Goal: Information Seeking & Learning: Check status

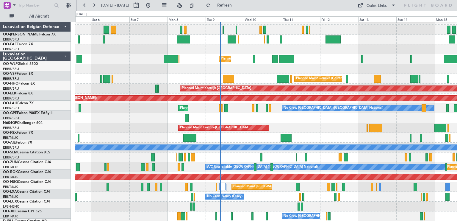
scroll to position [7, 0]
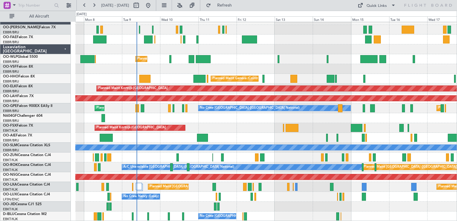
click at [245, 84] on div "Planned Maint Liege Planned Maint Geneva ([GEOGRAPHIC_DATA]) Planned Maint [GEO…" at bounding box center [265, 118] width 381 height 206
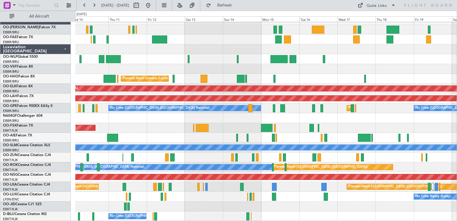
click at [243, 117] on div at bounding box center [265, 118] width 381 height 10
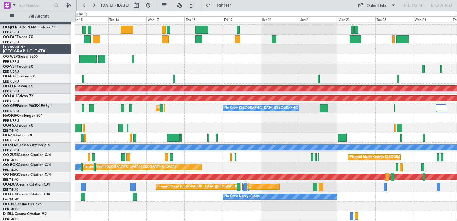
click at [221, 110] on div "Planned Maint Kortrijk-[GEOGRAPHIC_DATA] Planned [GEOGRAPHIC_DATA][PERSON_NAME]…" at bounding box center [265, 118] width 381 height 206
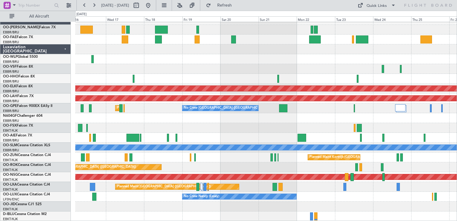
click at [262, 122] on div "Planned Maint Kortrijk-[GEOGRAPHIC_DATA] Planned [GEOGRAPHIC_DATA][PERSON_NAME]…" at bounding box center [265, 118] width 381 height 206
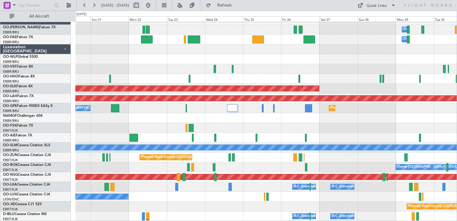
click at [117, 122] on div at bounding box center [265, 118] width 381 height 10
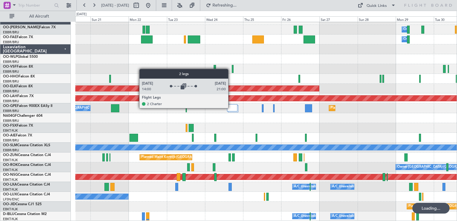
click at [231, 108] on div at bounding box center [232, 107] width 10 height 7
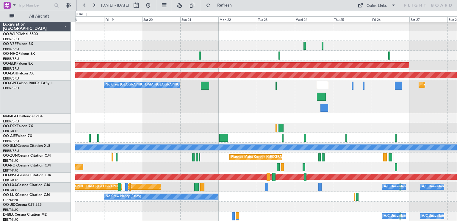
scroll to position [30, 0]
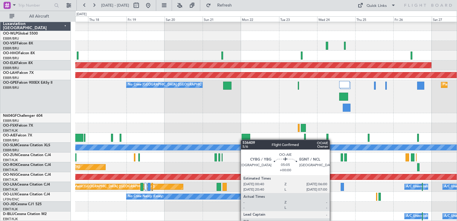
click at [247, 138] on div "Owner Melsbroek Air Base Planned Maint [GEOGRAPHIC_DATA]-[GEOGRAPHIC_DATA] Plan…" at bounding box center [265, 106] width 381 height 229
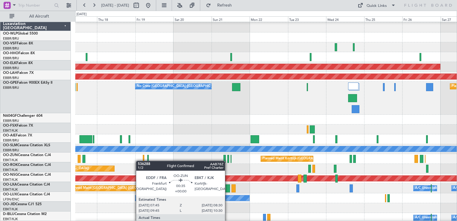
scroll to position [24, 0]
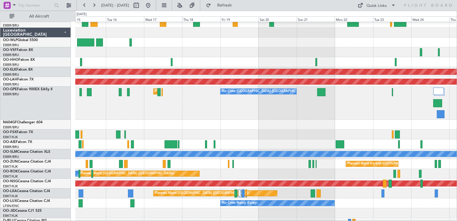
click at [224, 166] on div "Planned Maint Kortrijk-[GEOGRAPHIC_DATA]" at bounding box center [265, 164] width 381 height 10
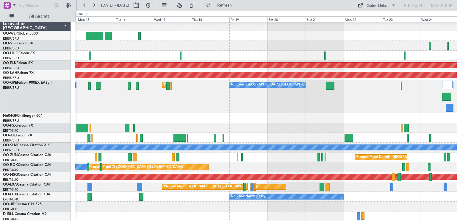
click at [229, 154] on div "Planned Maint Geneva (Cointrin) Planned Maint [GEOGRAPHIC_DATA]-[GEOGRAPHIC_DAT…" at bounding box center [265, 106] width 381 height 229
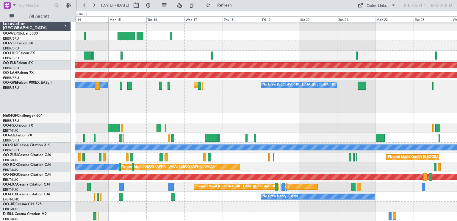
click at [178, 157] on div "Planned Maint Kortrijk-[GEOGRAPHIC_DATA]" at bounding box center [265, 157] width 381 height 10
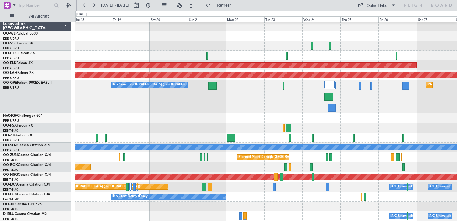
click at [171, 150] on div "Owner Melsbroek Air Base Planned Maint [GEOGRAPHIC_DATA]-[GEOGRAPHIC_DATA] Plan…" at bounding box center [265, 106] width 381 height 229
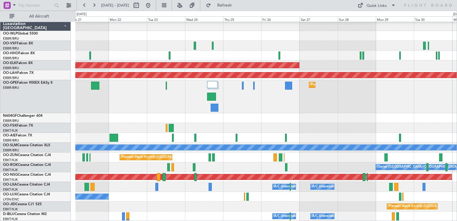
click at [300, 199] on div "Owner Melsbroek Air Base Planned Maint [GEOGRAPHIC_DATA]-[GEOGRAPHIC_DATA] Plan…" at bounding box center [265, 106] width 381 height 229
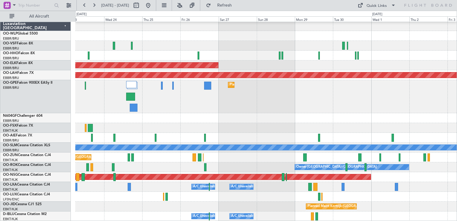
click at [261, 138] on div "Owner Melsbroek Air Base Planned Maint [GEOGRAPHIC_DATA]-[GEOGRAPHIC_DATA] Plan…" at bounding box center [265, 106] width 381 height 229
click at [153, 5] on button at bounding box center [148, 6] width 10 height 10
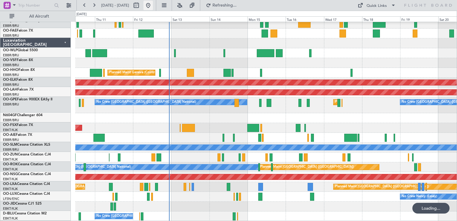
scroll to position [13, 0]
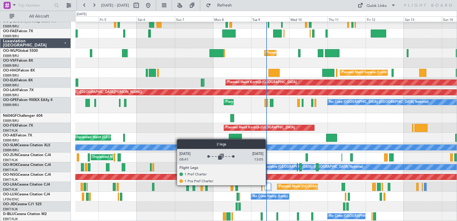
click at [268, 185] on div at bounding box center [267, 186] width 6 height 7
